Goal: Book appointment/travel/reservation

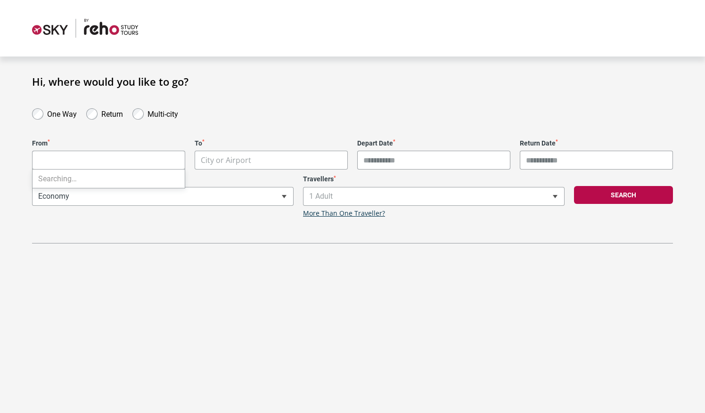
click at [90, 160] on body "**********" at bounding box center [352, 206] width 705 height 413
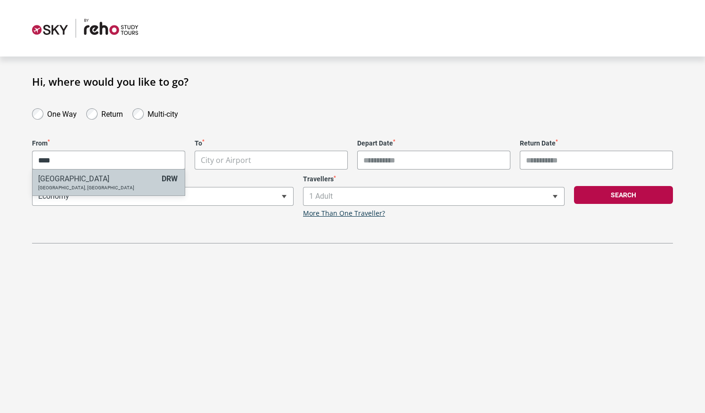
type input "****"
select select "DRWA"
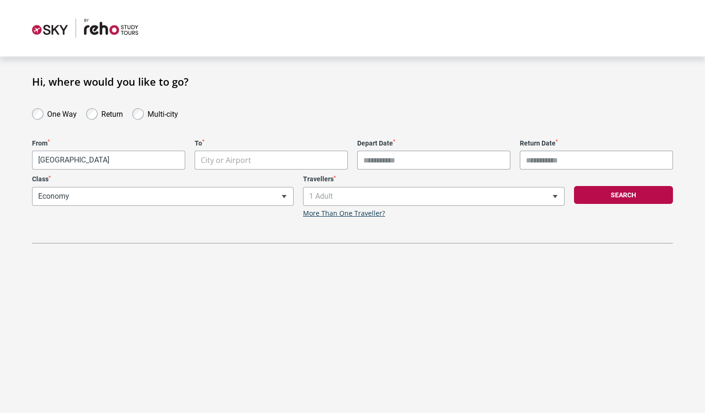
click at [233, 161] on body "**********" at bounding box center [352, 206] width 705 height 413
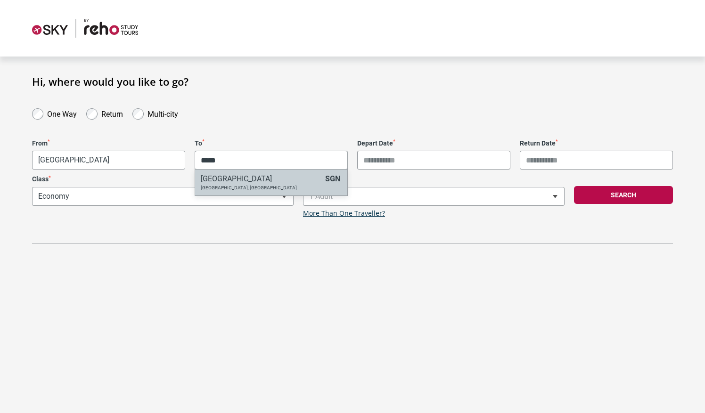
type input "*****"
select select "SGNA"
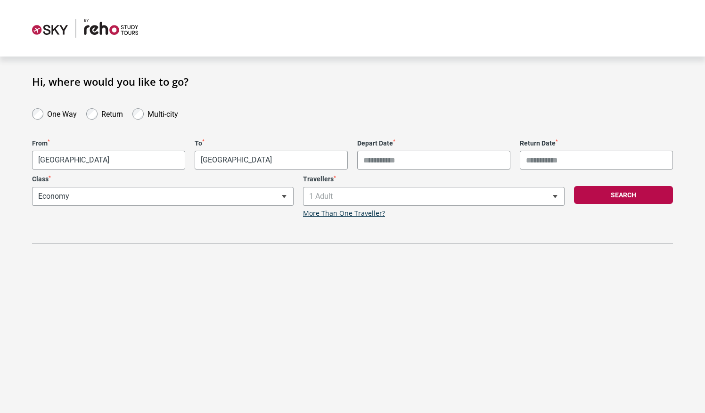
click at [374, 157] on input "Depart Date *" at bounding box center [433, 160] width 153 height 19
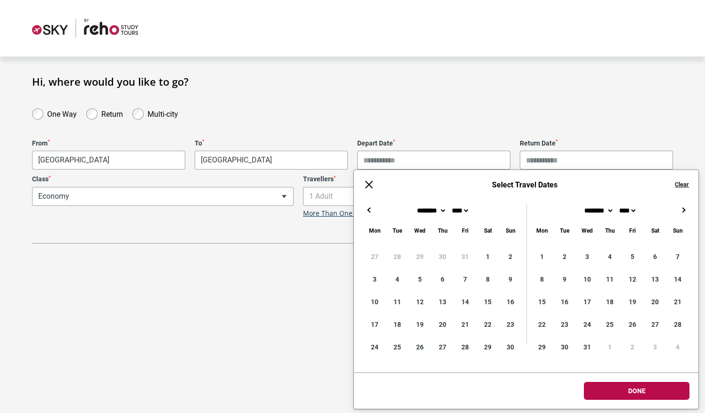
click at [682, 212] on button "→" at bounding box center [683, 210] width 11 height 11
type input "**********"
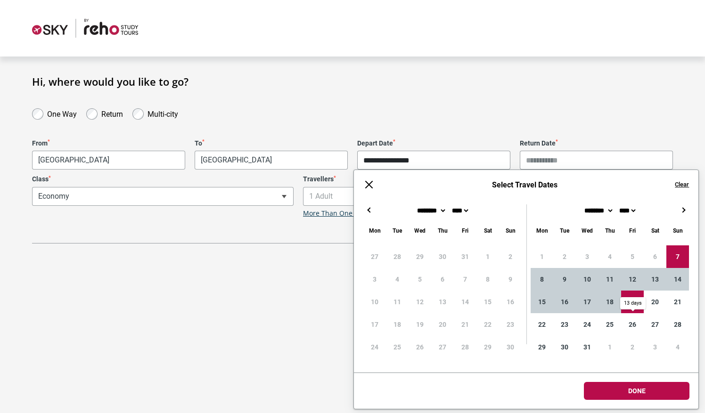
type input "**********"
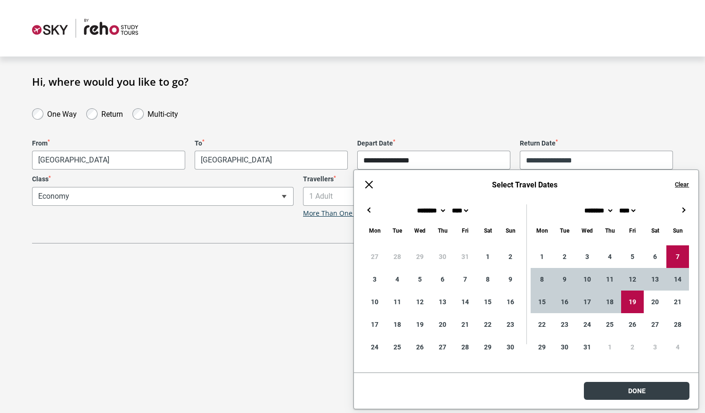
click at [630, 390] on body "**********" at bounding box center [352, 232] width 705 height 465
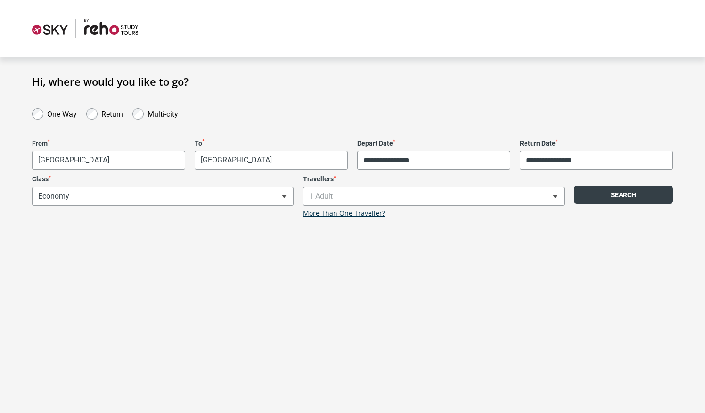
click at [610, 201] on button "Search" at bounding box center [623, 195] width 99 height 18
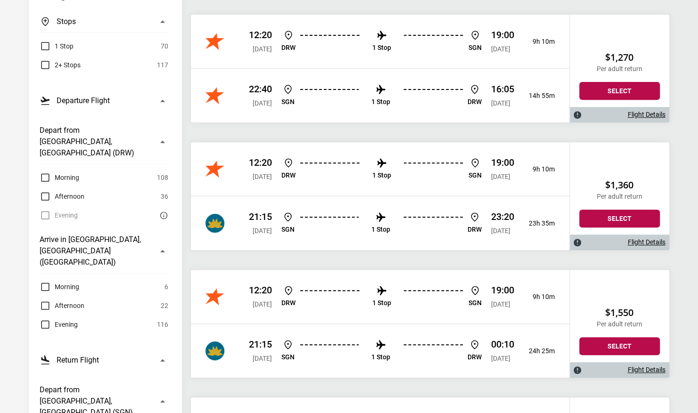
scroll to position [91, 0]
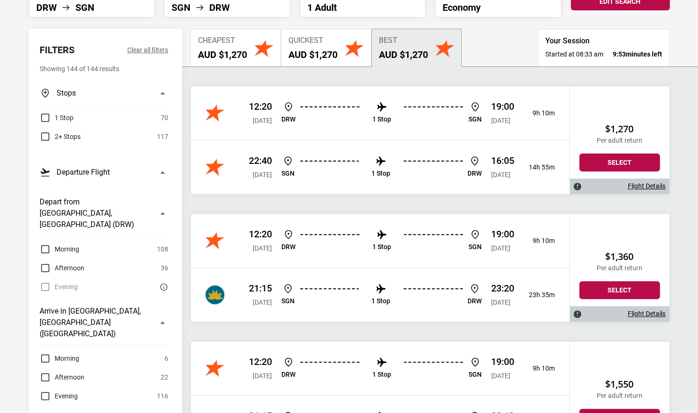
click at [379, 122] on p "1 Stop" at bounding box center [381, 119] width 19 height 8
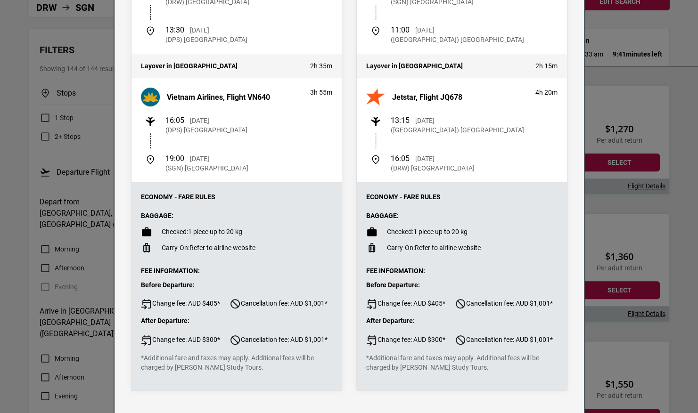
scroll to position [0, 0]
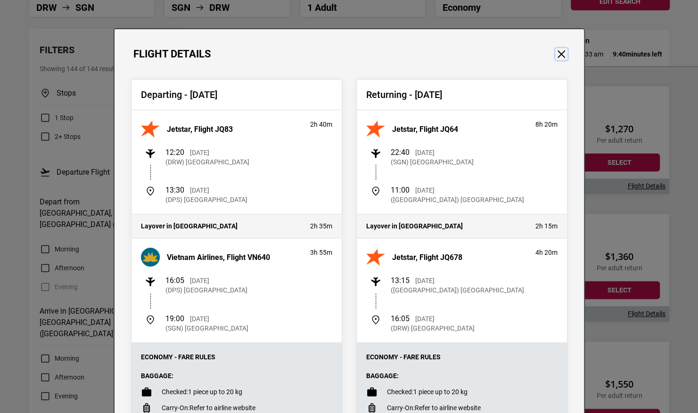
click at [559, 58] on button "Close" at bounding box center [561, 54] width 12 height 12
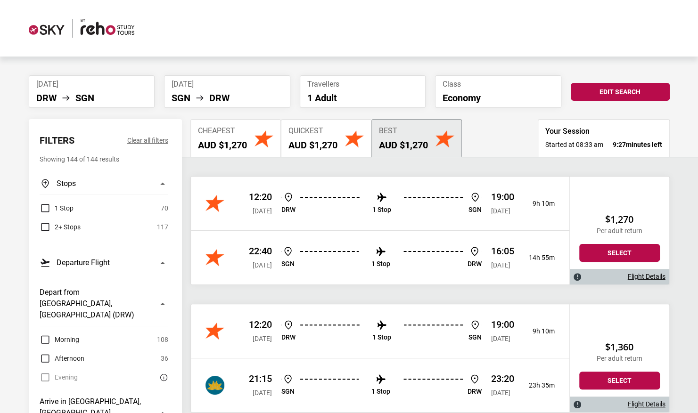
click at [396, 135] on div "Best AUD $1,270" at bounding box center [403, 139] width 49 height 24
click at [583, 92] on button "Edit Search" at bounding box center [620, 92] width 99 height 18
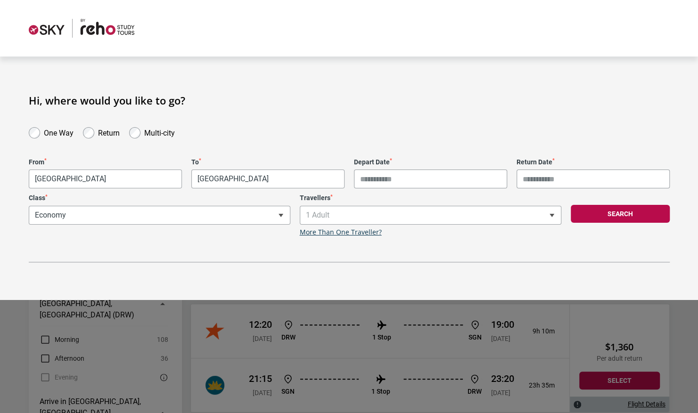
type input "**********"
click at [598, 215] on button "Search" at bounding box center [620, 214] width 99 height 18
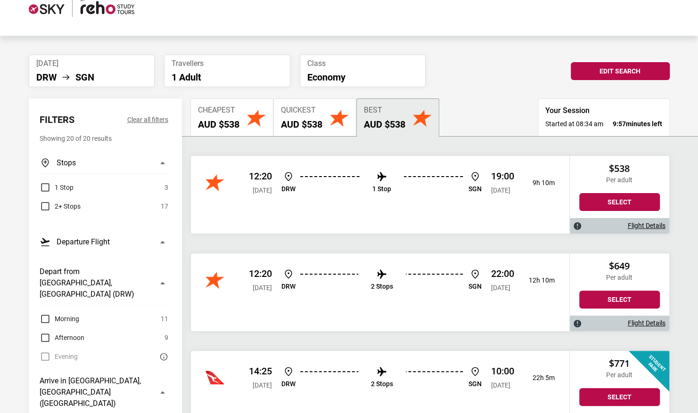
scroll to position [21, 0]
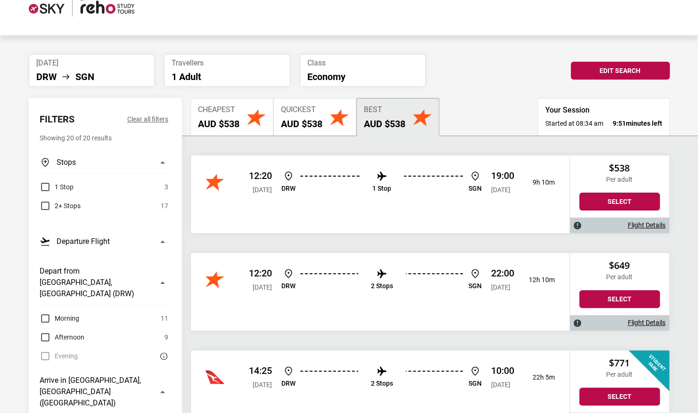
click at [379, 185] on p "1 Stop" at bounding box center [381, 189] width 19 height 8
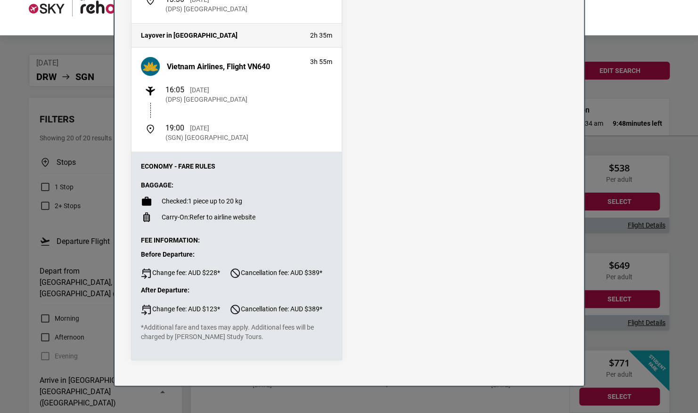
scroll to position [0, 0]
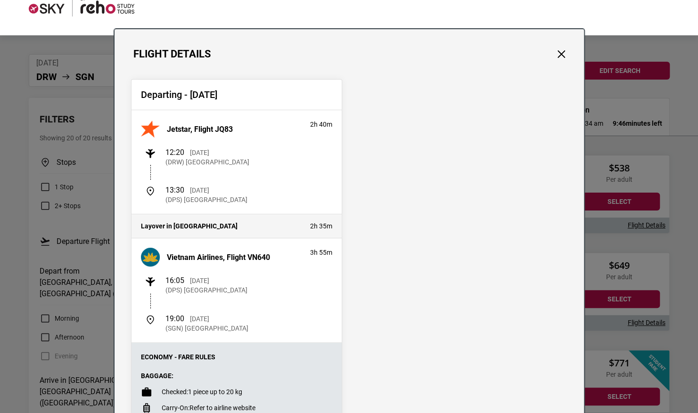
click at [559, 132] on div "Departing - [DATE] Jetstar, Flight JQ83 2h 40m 12:20 [DATE] (DRW) [GEOGRAPHIC_D…" at bounding box center [349, 315] width 451 height 472
click at [560, 54] on button "Close" at bounding box center [561, 54] width 12 height 12
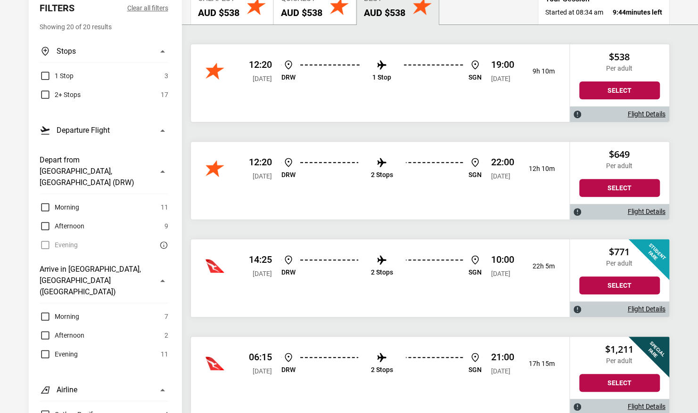
scroll to position [133, 0]
click at [391, 171] on p "2 Stops" at bounding box center [382, 175] width 22 height 8
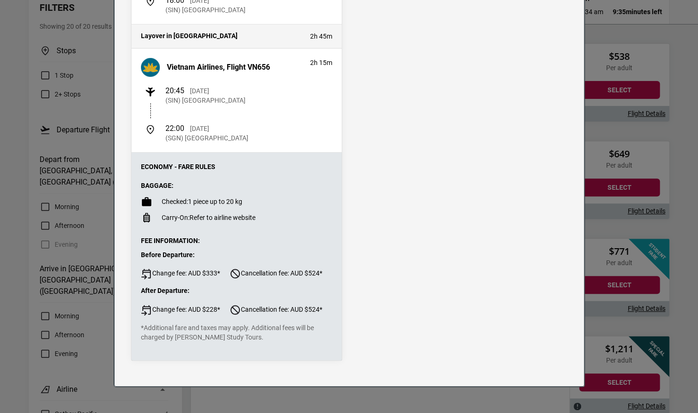
scroll to position [0, 0]
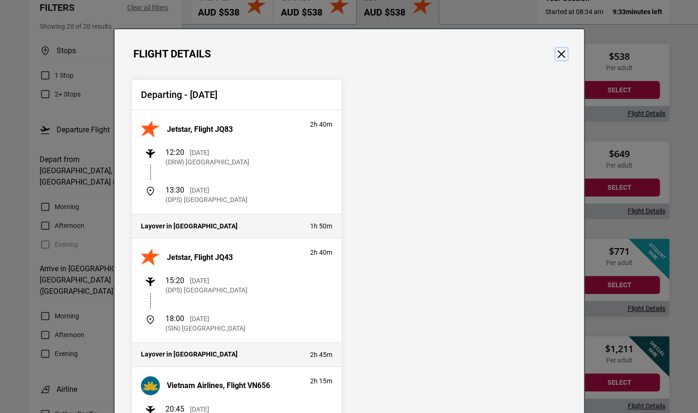
click at [559, 51] on button "Close" at bounding box center [561, 54] width 12 height 12
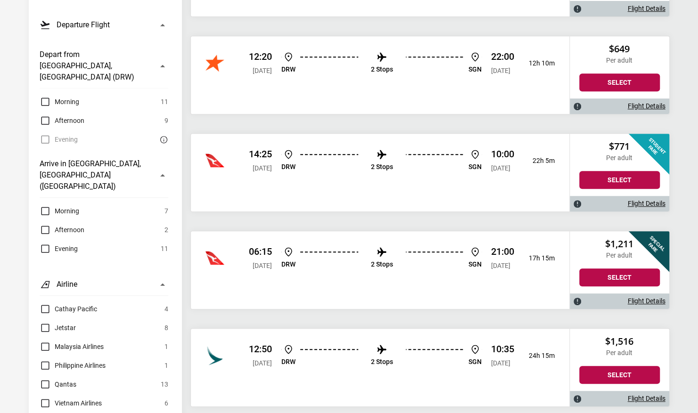
scroll to position [239, 0]
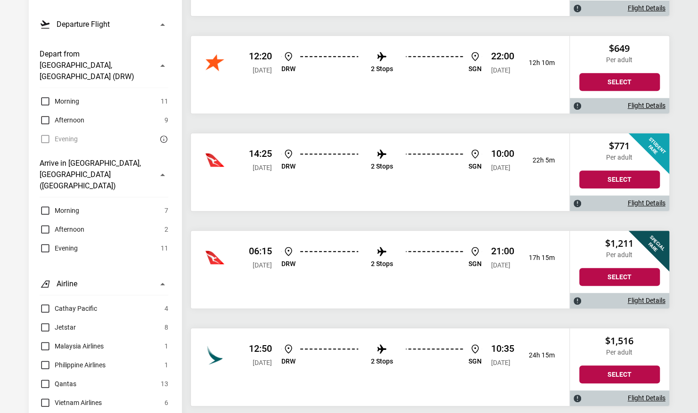
click at [379, 171] on li "2 Stops" at bounding box center [382, 160] width 22 height 24
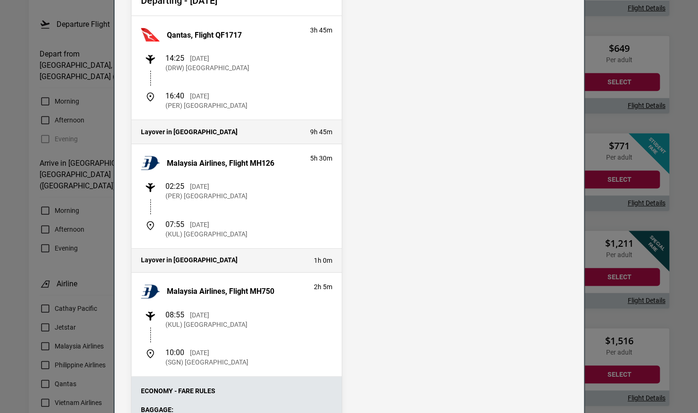
scroll to position [0, 0]
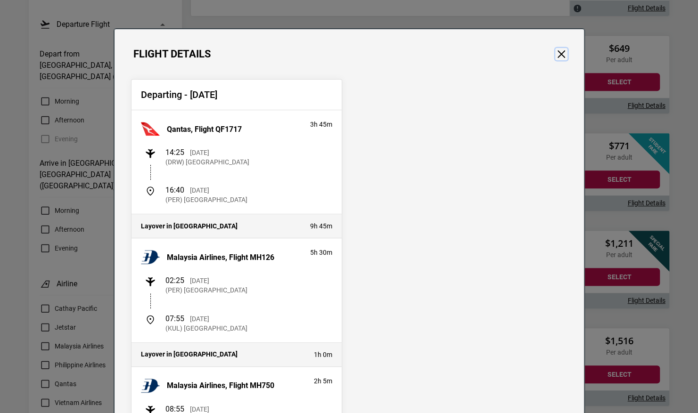
click at [555, 58] on button "Close" at bounding box center [561, 54] width 12 height 12
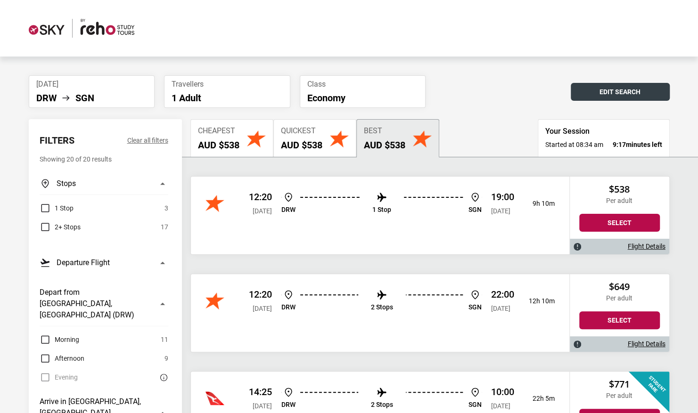
click at [595, 91] on button "Edit Search" at bounding box center [620, 92] width 99 height 18
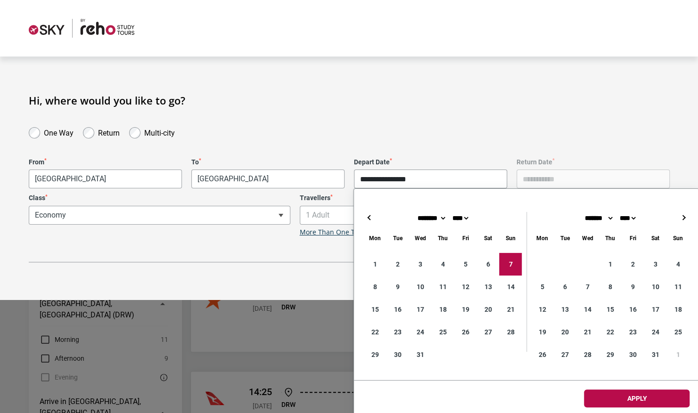
click at [388, 180] on input "**********" at bounding box center [430, 179] width 153 height 19
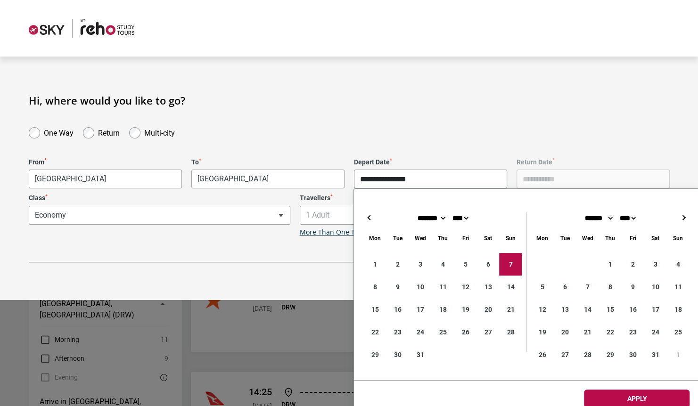
type input "**********"
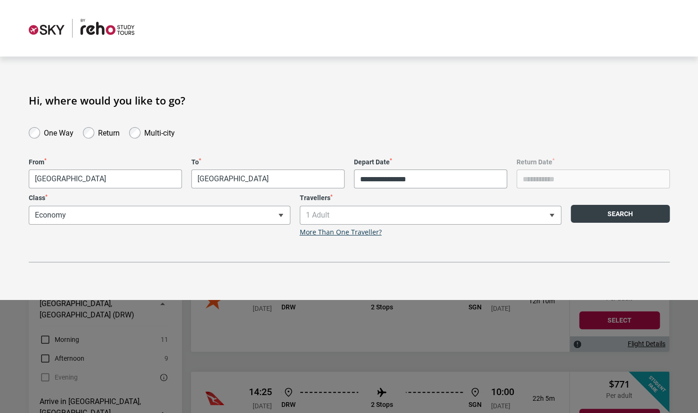
click at [611, 213] on button "Search" at bounding box center [620, 214] width 99 height 18
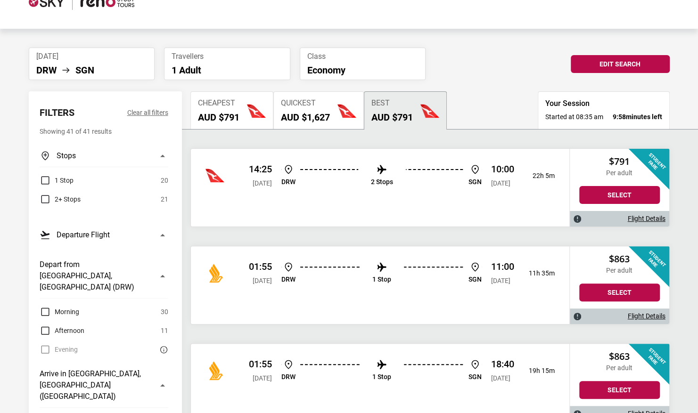
scroll to position [29, 0]
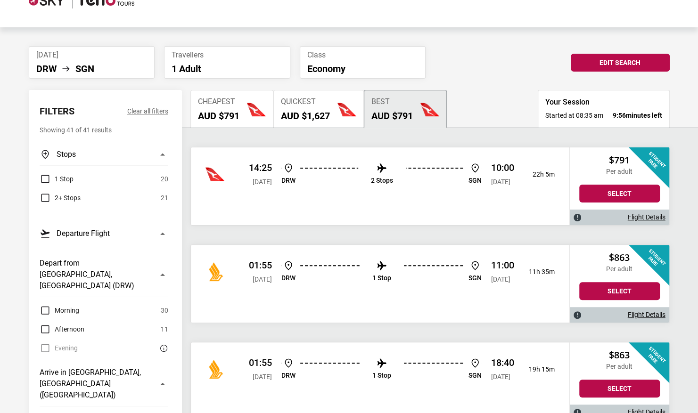
click at [378, 181] on p "2 Stops" at bounding box center [382, 181] width 22 height 8
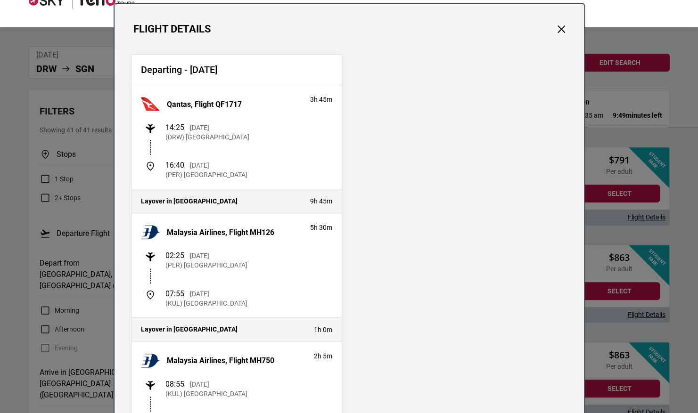
scroll to position [17, 0]
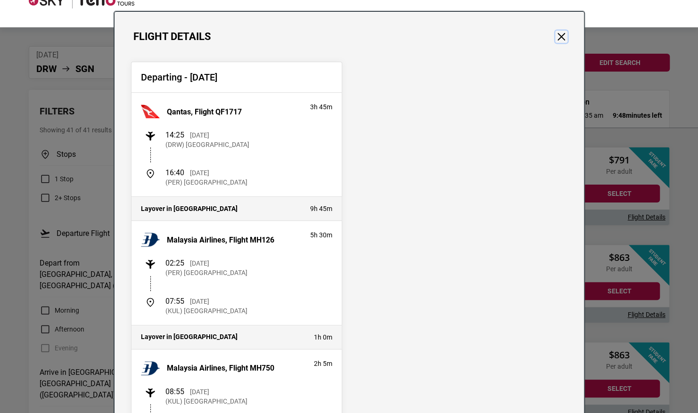
click at [555, 36] on button "Close" at bounding box center [561, 37] width 12 height 12
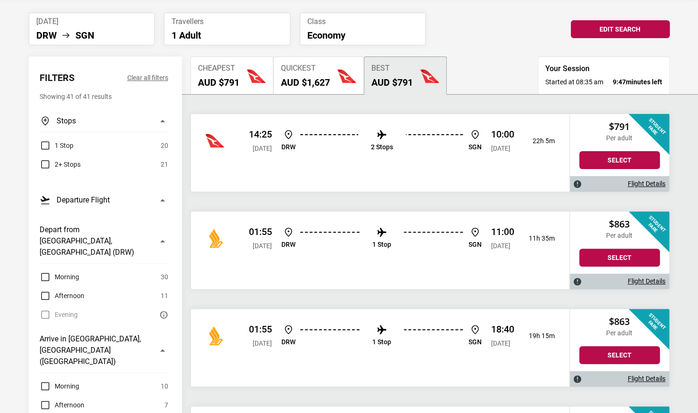
scroll to position [63, 0]
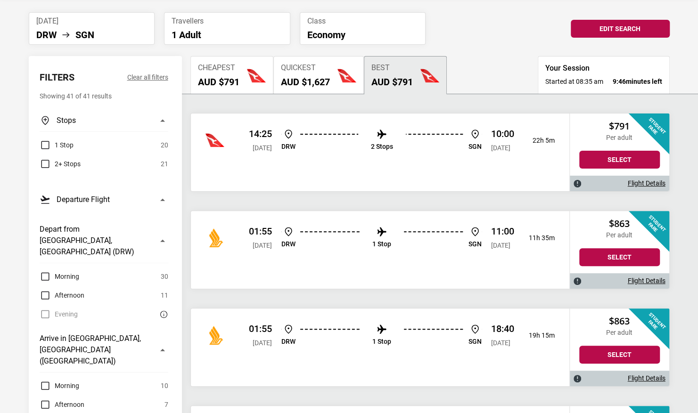
click at [386, 243] on p "1 Stop" at bounding box center [381, 244] width 19 height 8
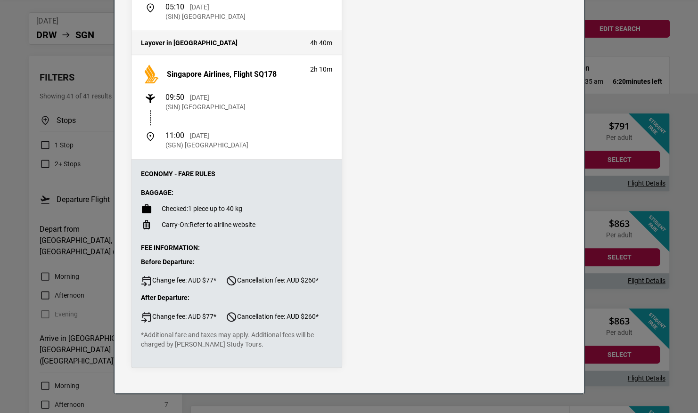
scroll to position [0, 0]
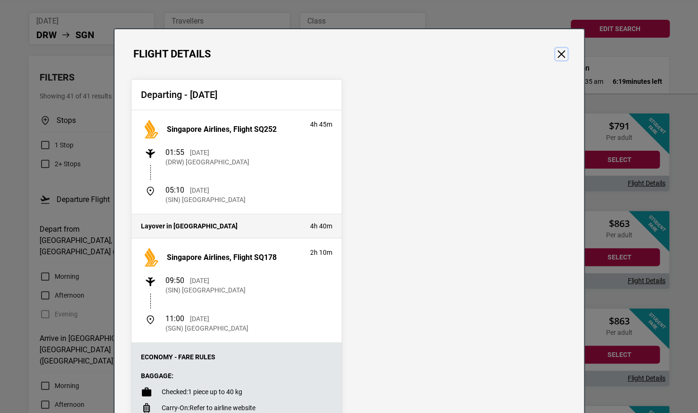
click at [558, 56] on button "Close" at bounding box center [561, 54] width 12 height 12
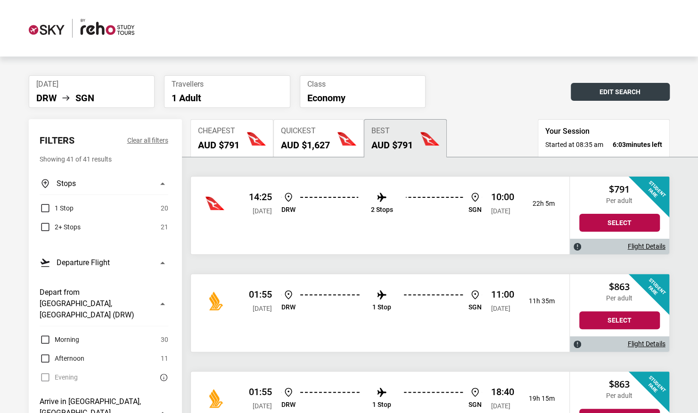
click at [587, 89] on button "Edit Search" at bounding box center [620, 92] width 99 height 18
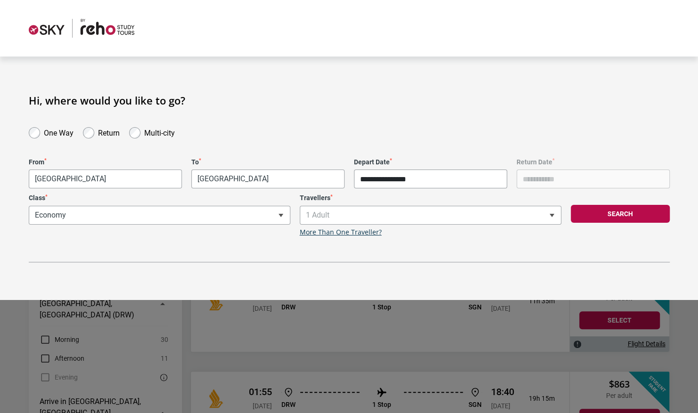
click at [376, 181] on input "**********" at bounding box center [430, 179] width 153 height 19
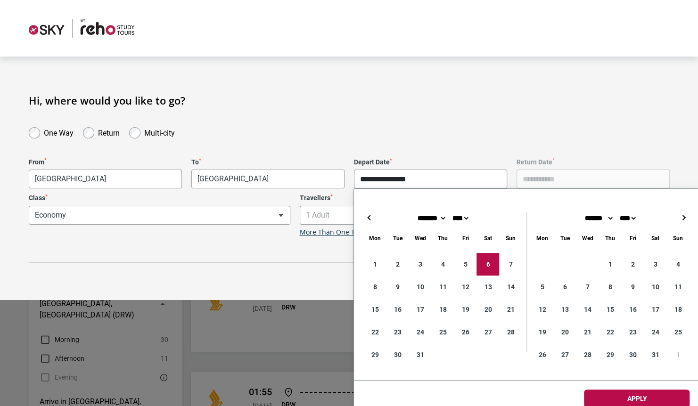
type input "**********"
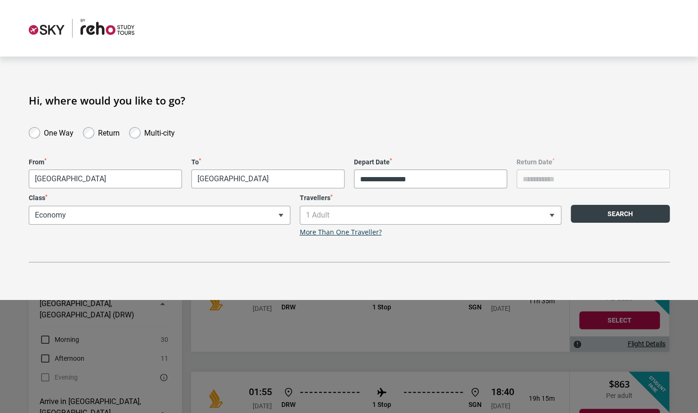
click at [612, 216] on button "Search" at bounding box center [620, 214] width 99 height 18
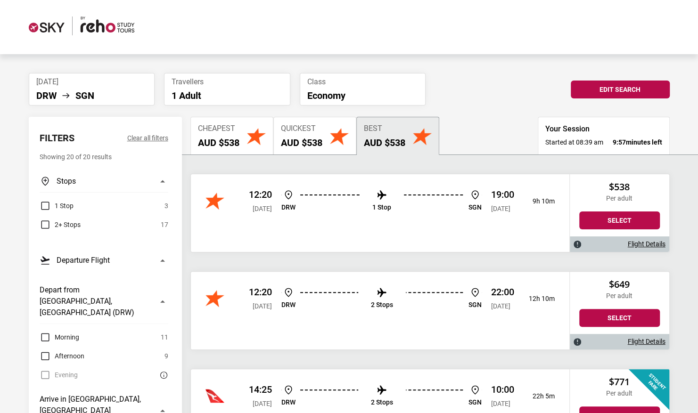
scroll to position [3, 0]
click at [379, 206] on p "1 Stop" at bounding box center [381, 207] width 19 height 8
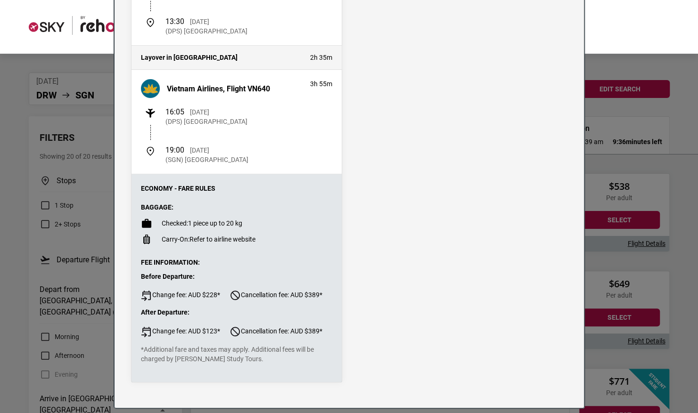
scroll to position [191, 0]
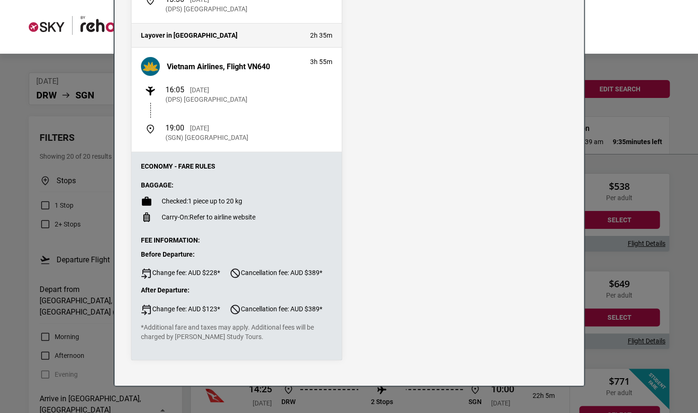
click at [596, 187] on div "Flight Details Departing - [DATE] Jetstar, Flight JQ83 2h 40m 12:20 [DATE] (DRW…" at bounding box center [349, 206] width 698 height 413
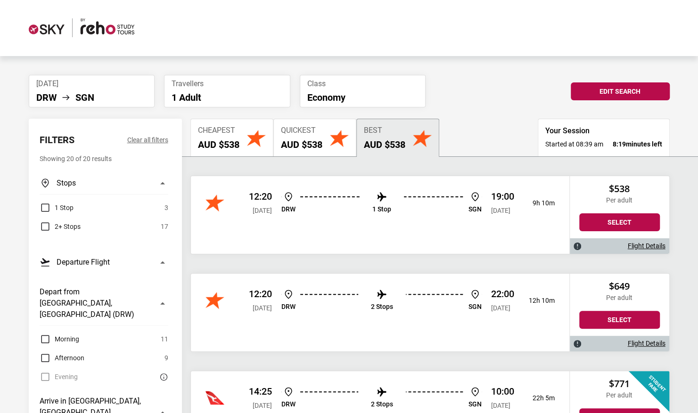
scroll to position [0, 0]
click at [288, 141] on h2 "AUD $538" at bounding box center [301, 145] width 41 height 11
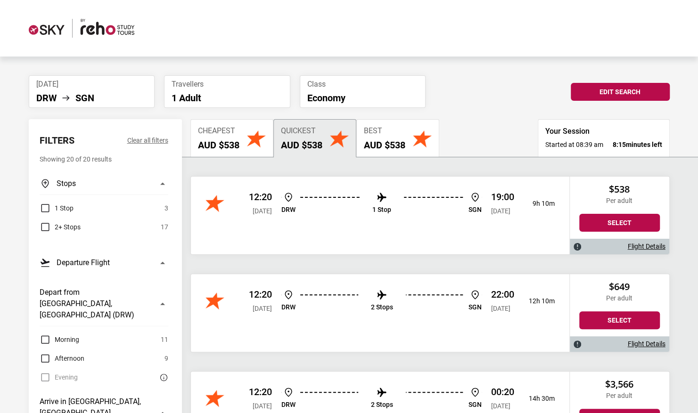
click at [391, 140] on h2 "AUD $538" at bounding box center [384, 145] width 41 height 11
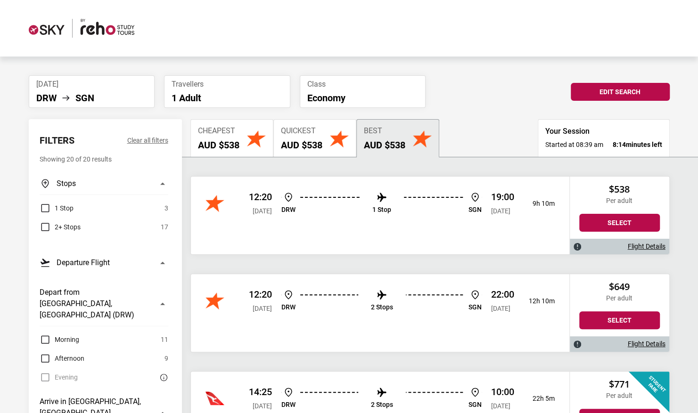
click at [329, 137] on button "Quickest AUD $538" at bounding box center [314, 138] width 83 height 38
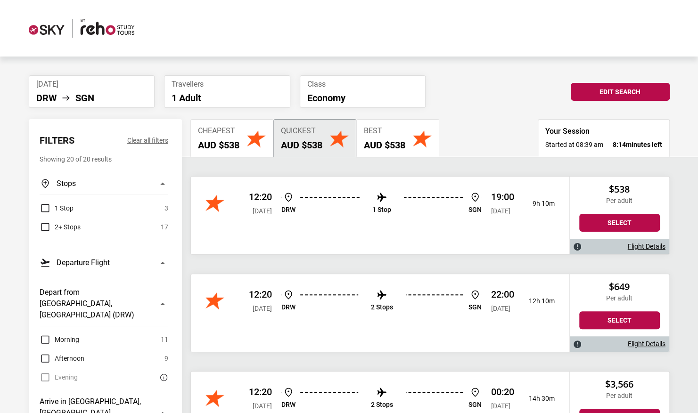
click at [405, 142] on h2 "AUD $538" at bounding box center [384, 145] width 41 height 11
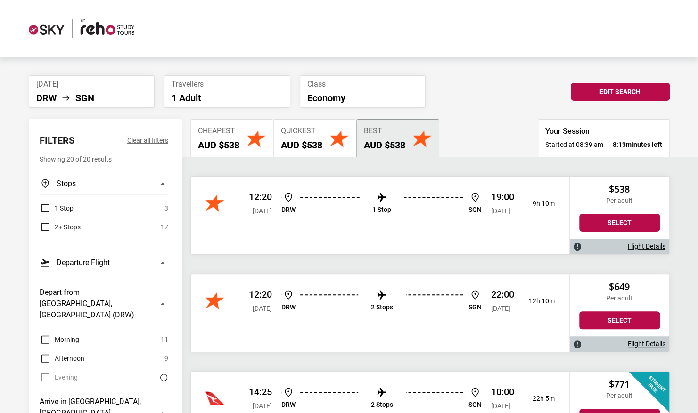
click at [354, 140] on button "Quickest AUD $538" at bounding box center [314, 138] width 83 height 38
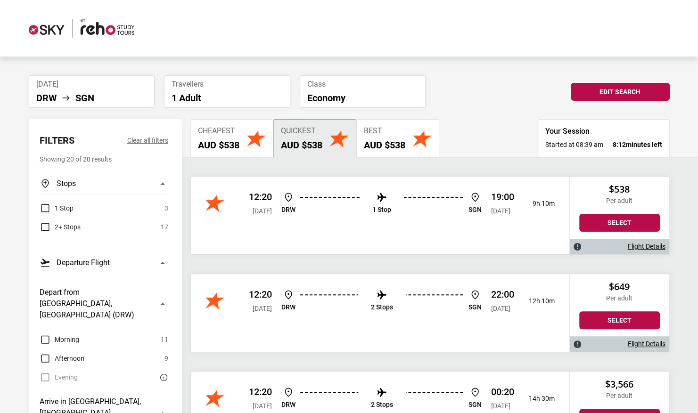
click at [383, 306] on p "2 Stops" at bounding box center [382, 308] width 22 height 8
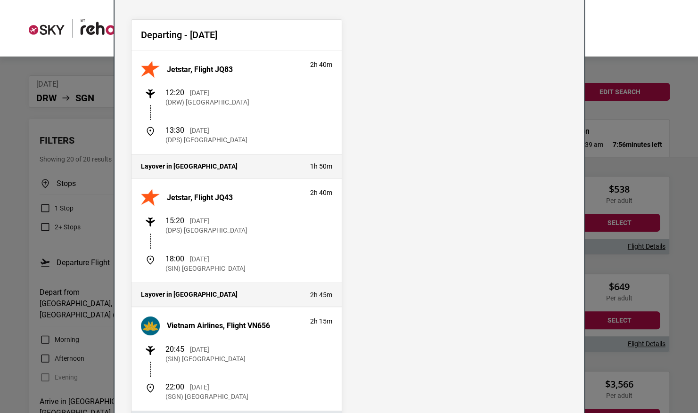
scroll to position [16, 0]
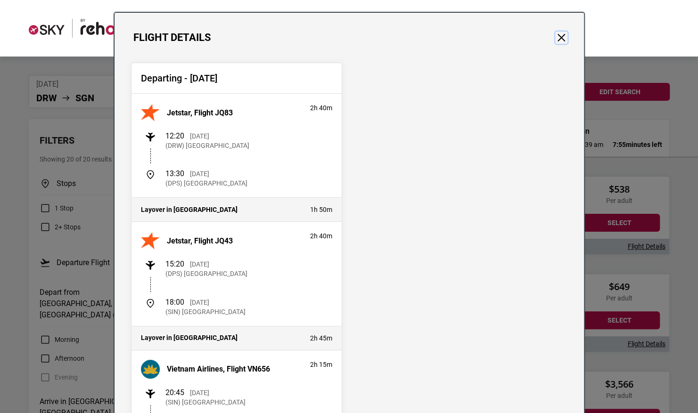
click at [556, 39] on button "Close" at bounding box center [561, 38] width 12 height 12
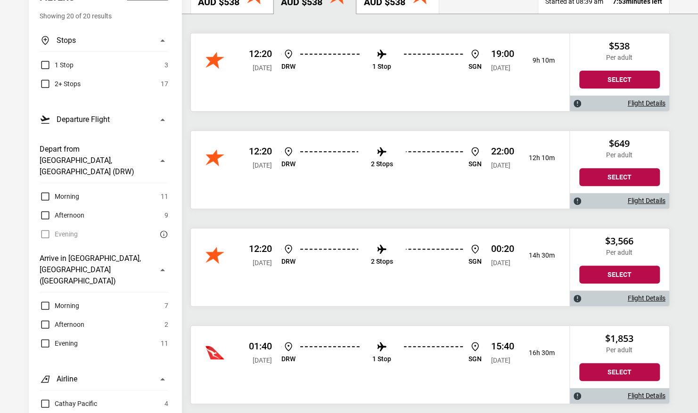
scroll to position [0, 0]
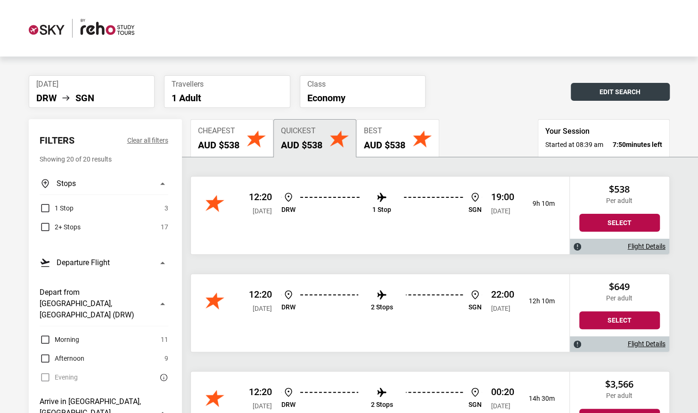
click at [587, 95] on button "Edit Search" at bounding box center [620, 92] width 99 height 18
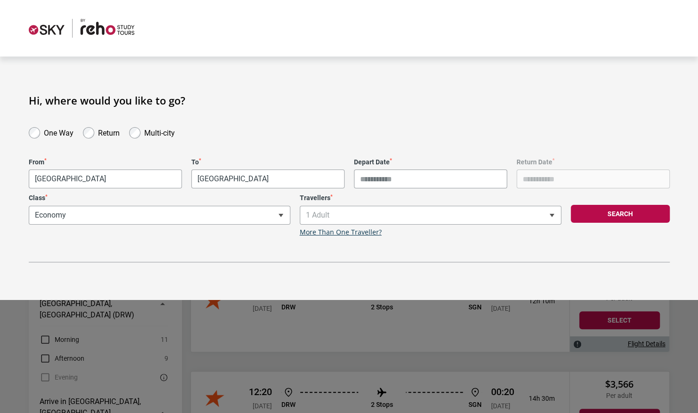
type input "**********"
click at [97, 133] on div "Return" at bounding box center [101, 131] width 46 height 13
click at [576, 184] on input "Return Date *" at bounding box center [593, 179] width 153 height 19
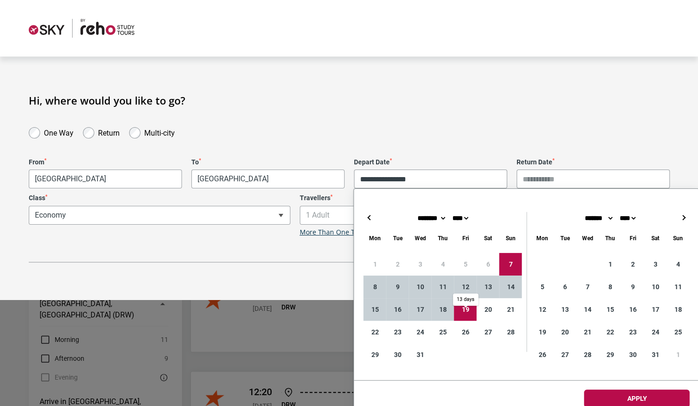
type input "**********"
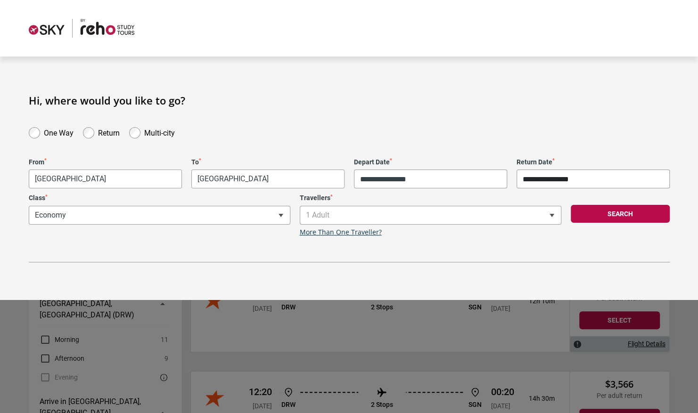
click at [587, 219] on button "Search" at bounding box center [620, 214] width 99 height 18
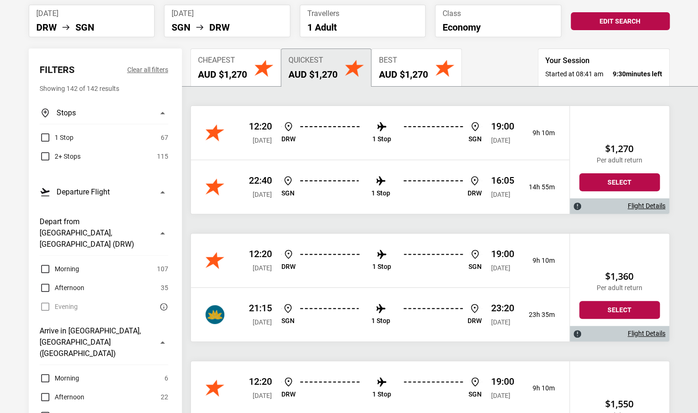
scroll to position [80, 0]
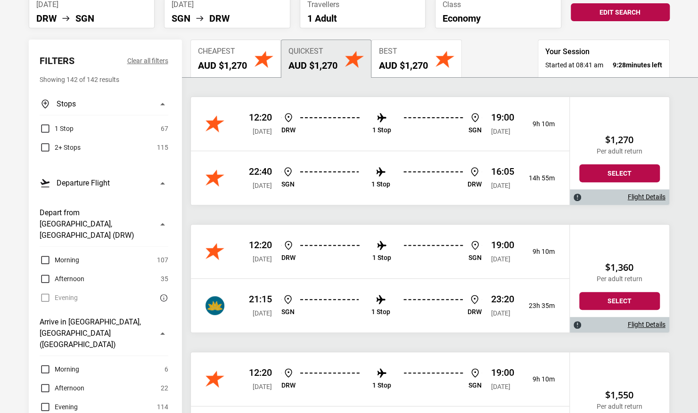
click at [381, 175] on img at bounding box center [380, 171] width 11 height 11
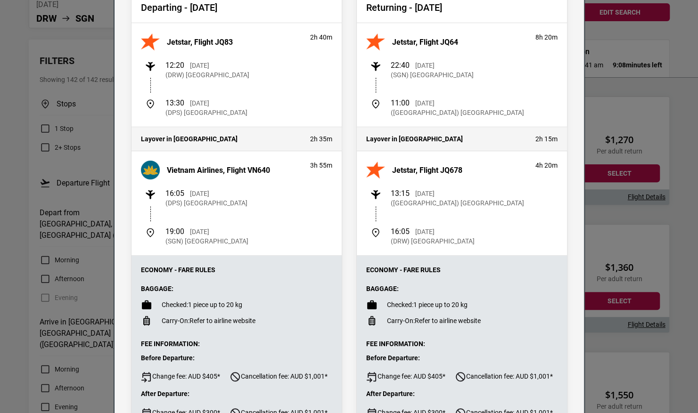
scroll to position [0, 0]
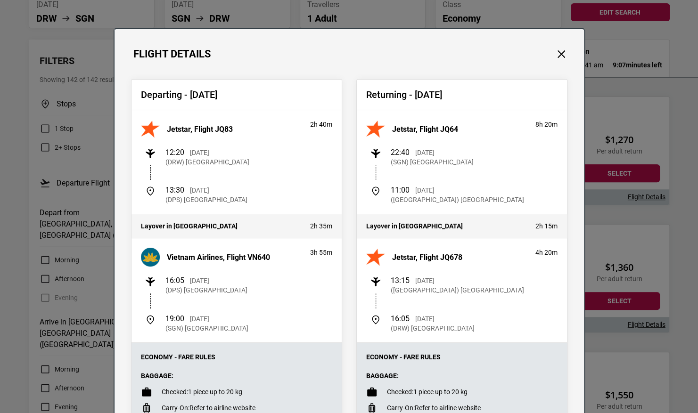
click at [564, 55] on div "Flight Details" at bounding box center [349, 44] width 469 height 31
drag, startPoint x: 556, startPoint y: 55, endPoint x: 350, endPoint y: 49, distance: 205.6
click at [350, 49] on div "Flight Details" at bounding box center [349, 44] width 469 height 31
click at [555, 53] on button "Close" at bounding box center [561, 54] width 12 height 12
